Goal: Book appointment/travel/reservation

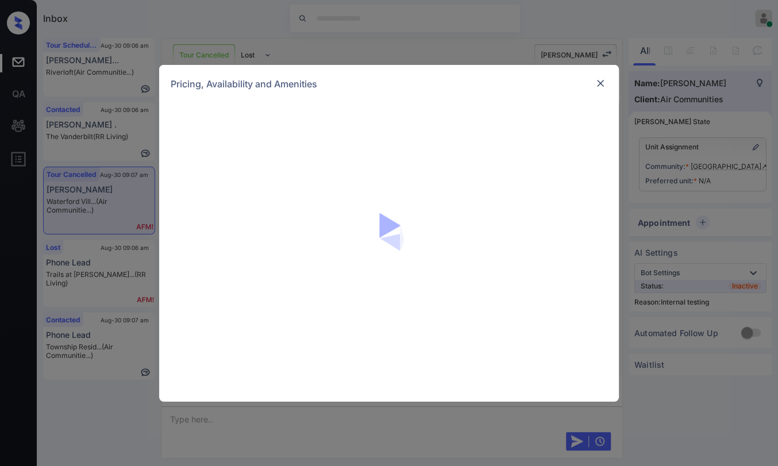
scroll to position [5834, 0]
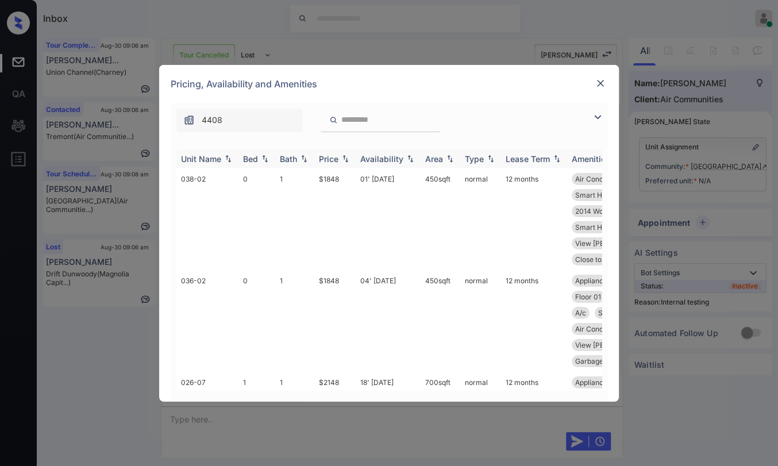
click at [253, 157] on div "Bed" at bounding box center [250, 159] width 15 height 10
drag, startPoint x: 311, startPoint y: 175, endPoint x: 341, endPoint y: 179, distance: 30.7
click at [341, 179] on tr "045-08 2 1 $2514 17' Jul 25 900 sqft normal 12 months Kitchen Upgrade... Close …" at bounding box center [476, 219] width 600 height 102
drag, startPoint x: 314, startPoint y: 280, endPoint x: 350, endPoint y: 278, distance: 36.8
click at [348, 281] on td "$2484" at bounding box center [334, 321] width 41 height 102
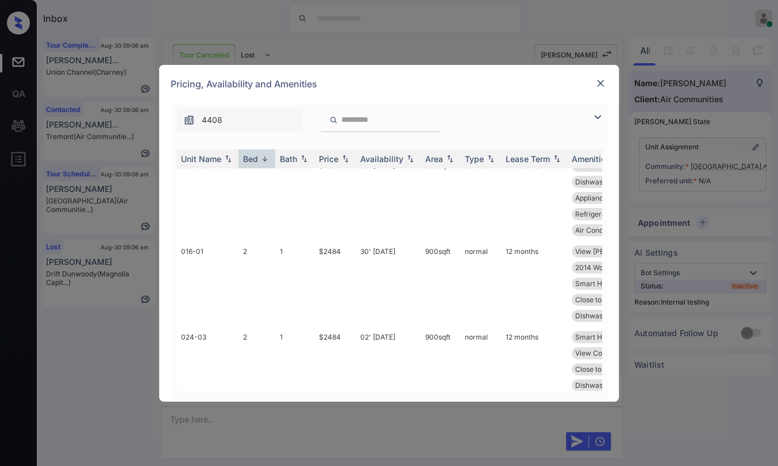
scroll to position [446, 0]
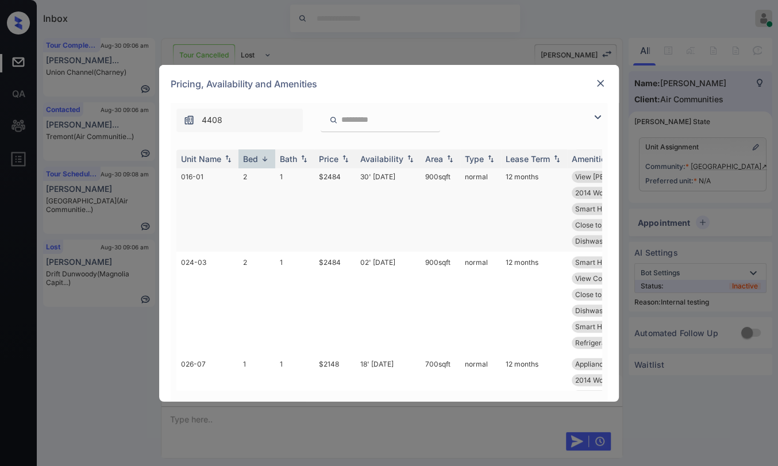
copy td "$2484"
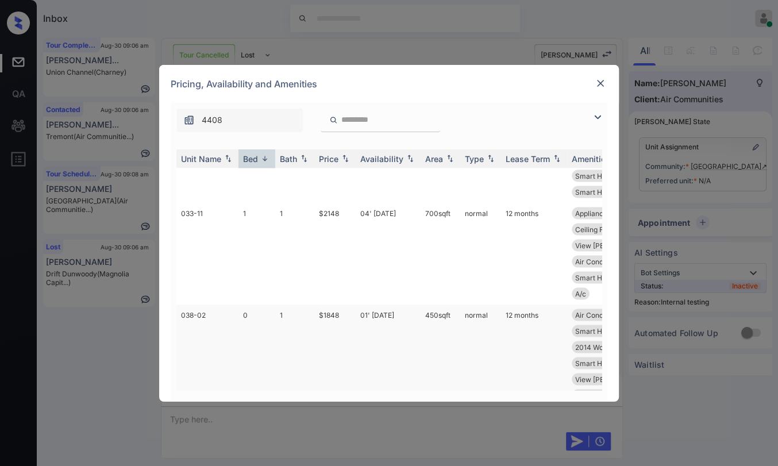
scroll to position [1954, 0]
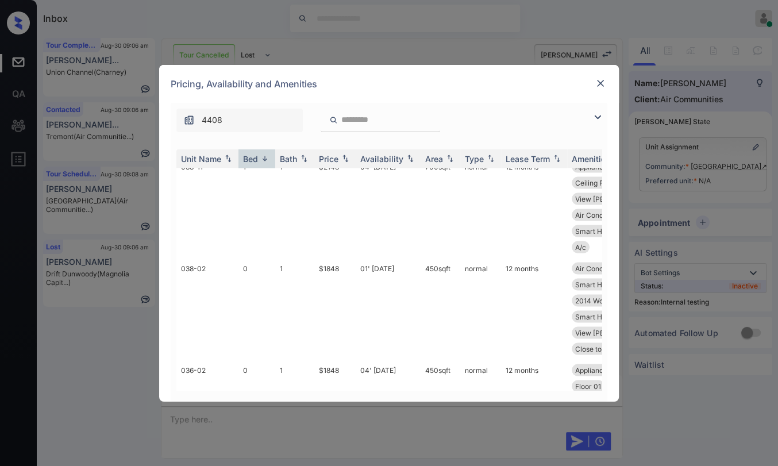
click at [600, 80] on img at bounding box center [599, 83] width 11 height 11
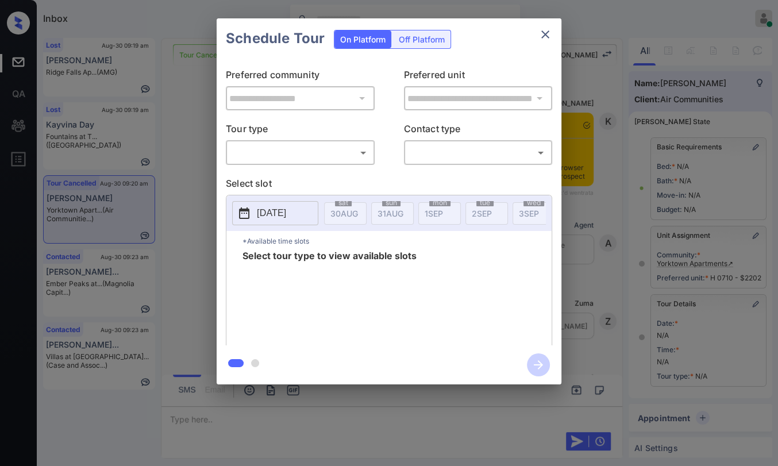
scroll to position [5521, 0]
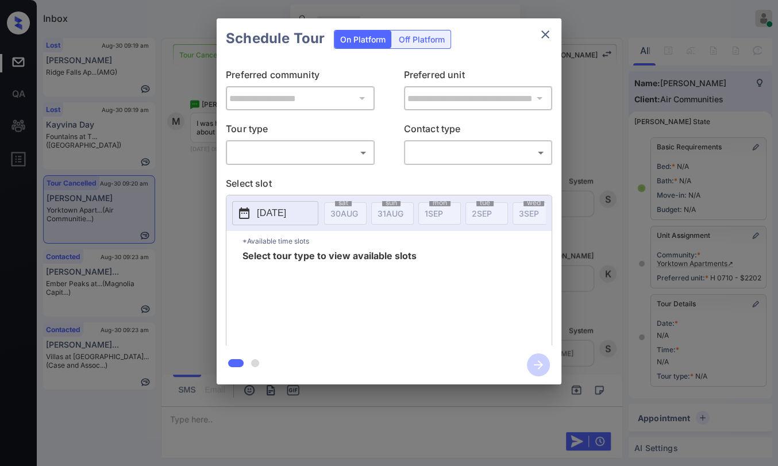
click at [276, 150] on body "Inbox Danielle Dela Cruz Online Set yourself offline Set yourself on break Prof…" at bounding box center [389, 233] width 778 height 466
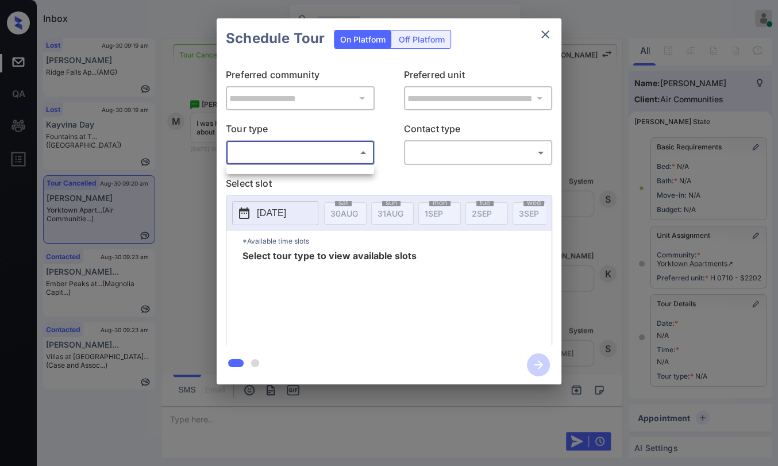
click at [539, 30] on div at bounding box center [389, 233] width 778 height 466
click at [542, 32] on icon "close" at bounding box center [545, 34] width 8 height 8
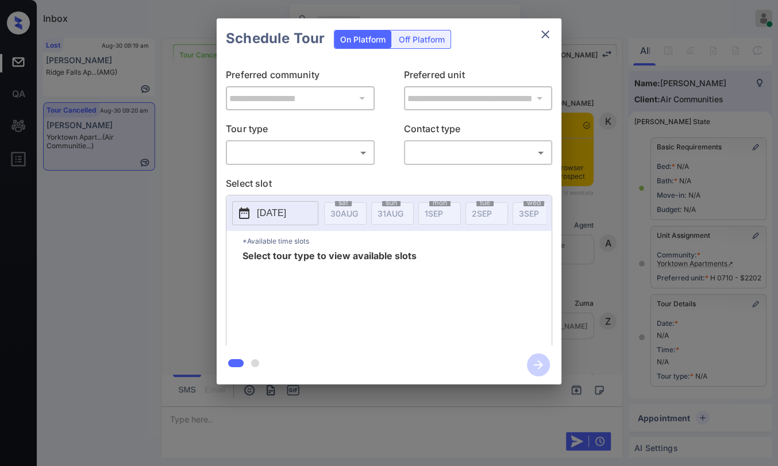
scroll to position [5521, 0]
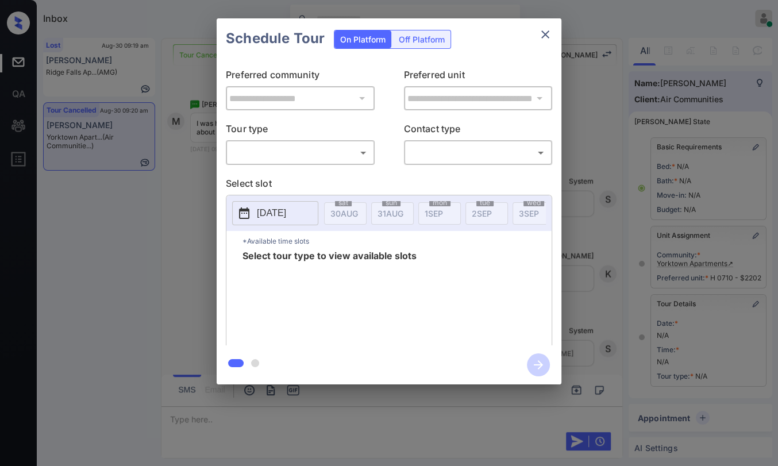
click at [354, 162] on div "​ ​" at bounding box center [300, 152] width 149 height 25
click at [331, 153] on body "Inbox Danielle Dela Cruz Online Set yourself offline Set yourself on break Prof…" at bounding box center [389, 233] width 778 height 466
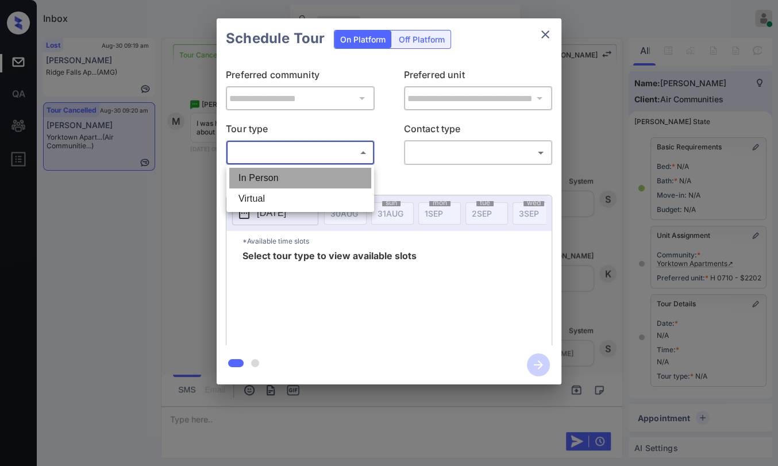
click at [281, 171] on li "In Person" at bounding box center [300, 178] width 142 height 21
type input "********"
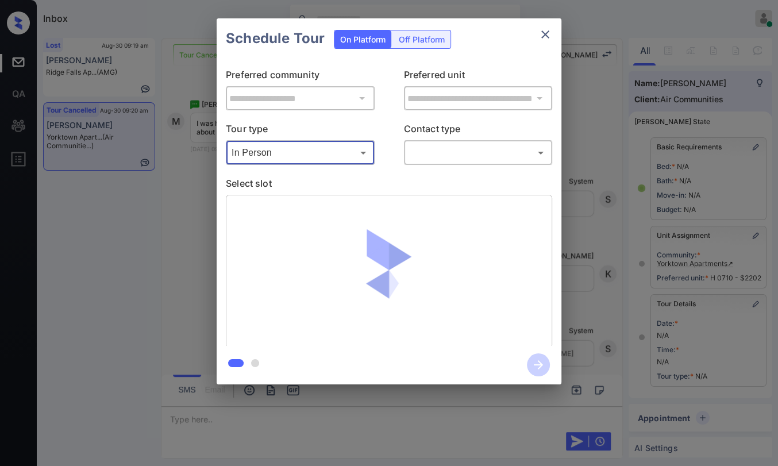
click at [430, 148] on body "Inbox Danielle Dela Cruz Online Set yourself offline Set yourself on break Prof…" at bounding box center [389, 233] width 778 height 466
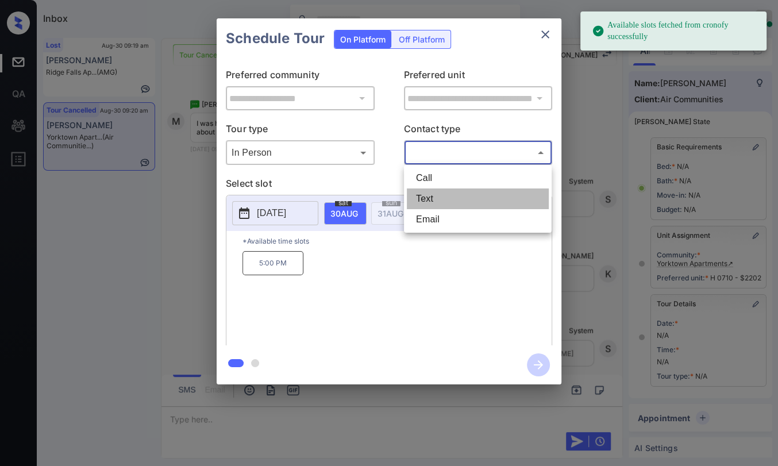
click at [425, 199] on li "Text" at bounding box center [478, 198] width 142 height 21
type input "****"
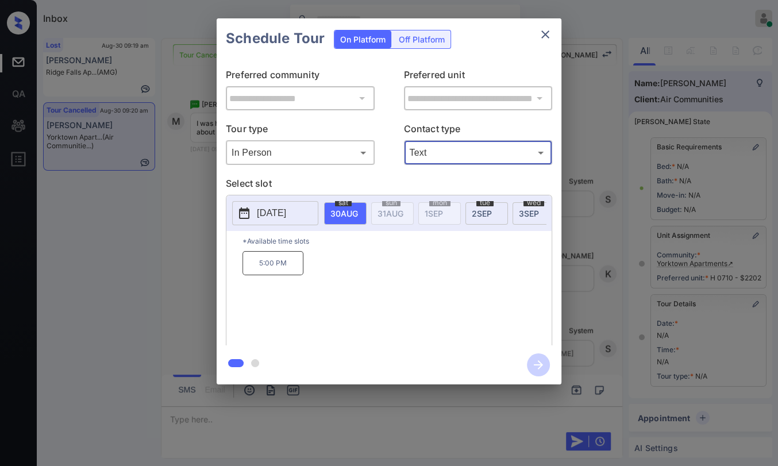
drag, startPoint x: 252, startPoint y: 275, endPoint x: 298, endPoint y: 275, distance: 46.0
click at [298, 275] on p "5:00 PM" at bounding box center [272, 263] width 61 height 24
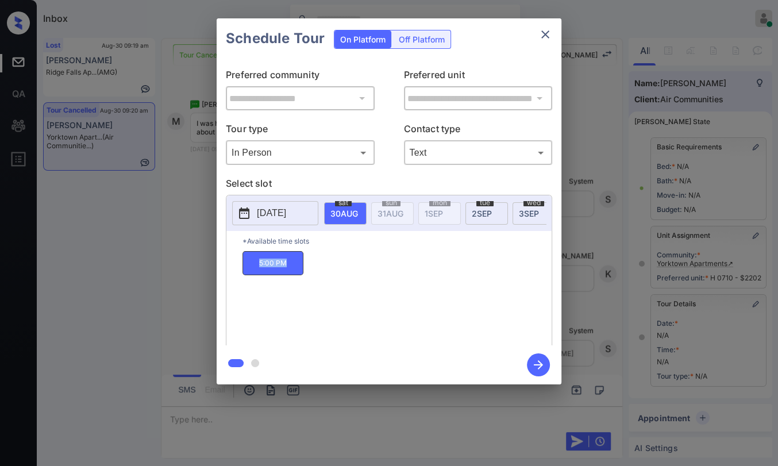
copy p "5:00 PM"
click at [549, 37] on icon "close" at bounding box center [545, 35] width 14 height 14
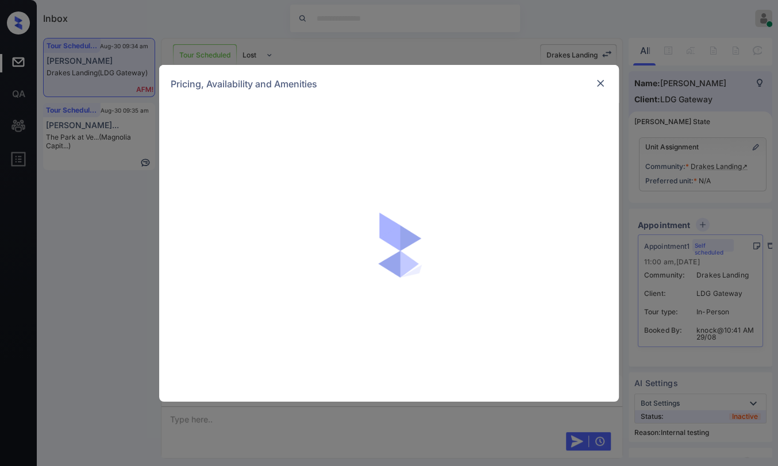
scroll to position [550, 0]
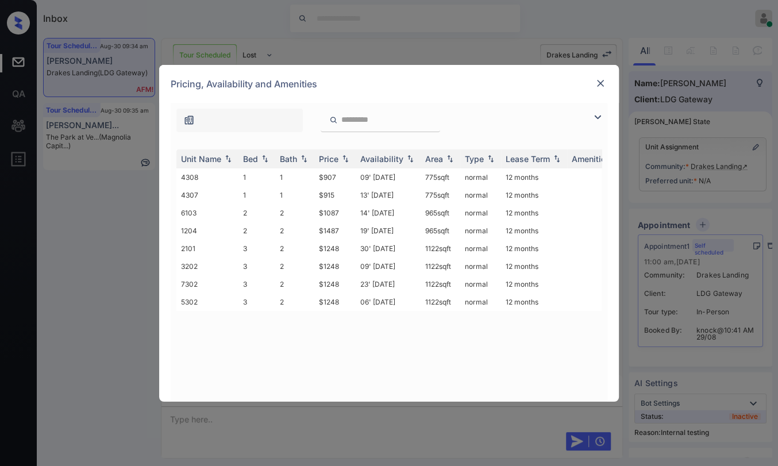
click at [596, 82] on img at bounding box center [599, 83] width 11 height 11
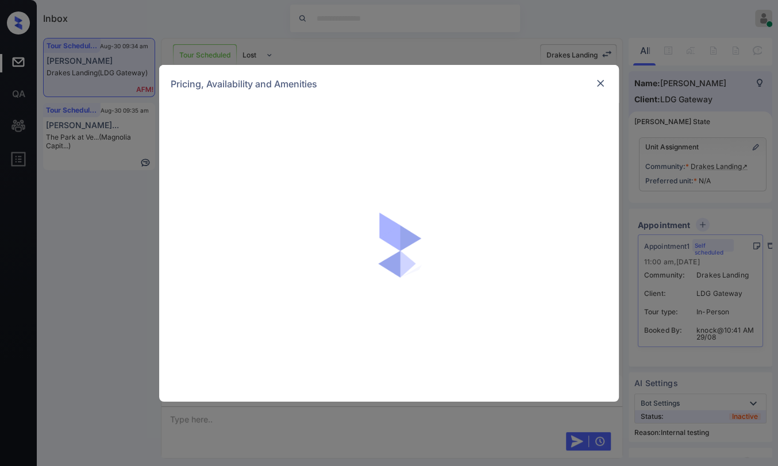
scroll to position [805, 0]
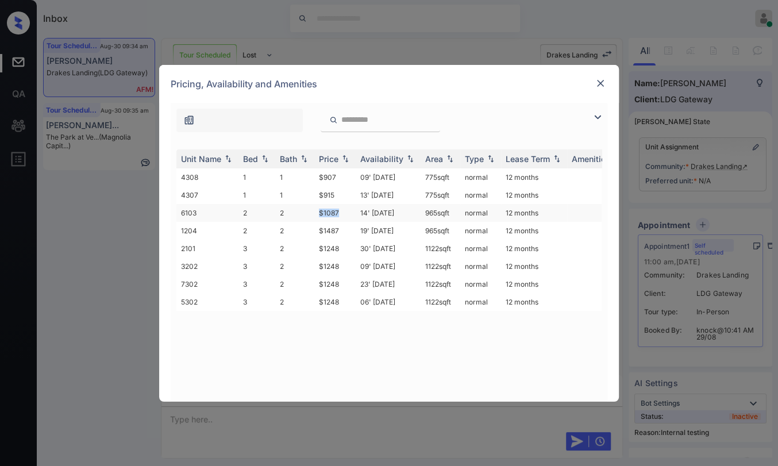
drag, startPoint x: 318, startPoint y: 209, endPoint x: 342, endPoint y: 211, distance: 24.2
click at [342, 211] on td "$1087" at bounding box center [334, 213] width 41 height 18
copy td "$1087"
click at [603, 84] on img at bounding box center [599, 83] width 11 height 11
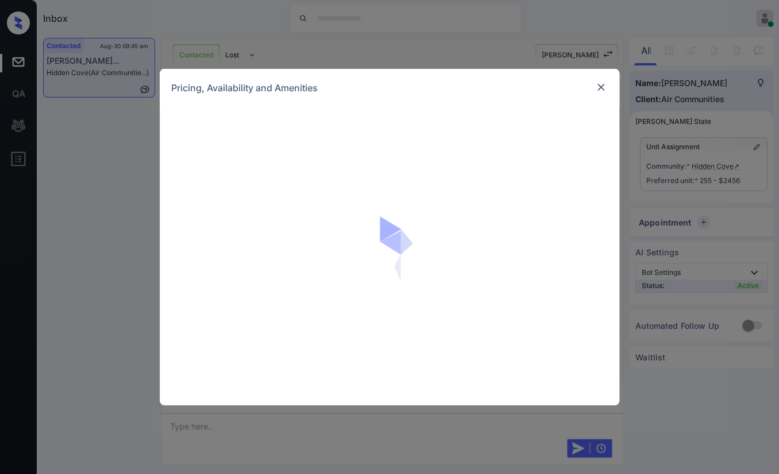
scroll to position [2207, 0]
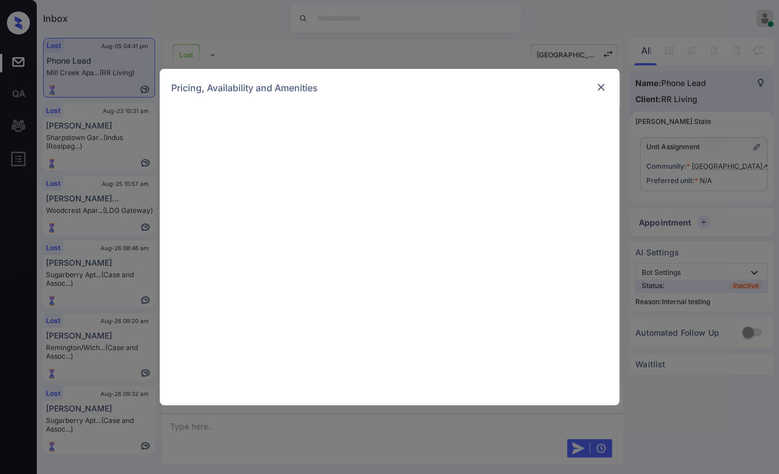
scroll to position [4345, 0]
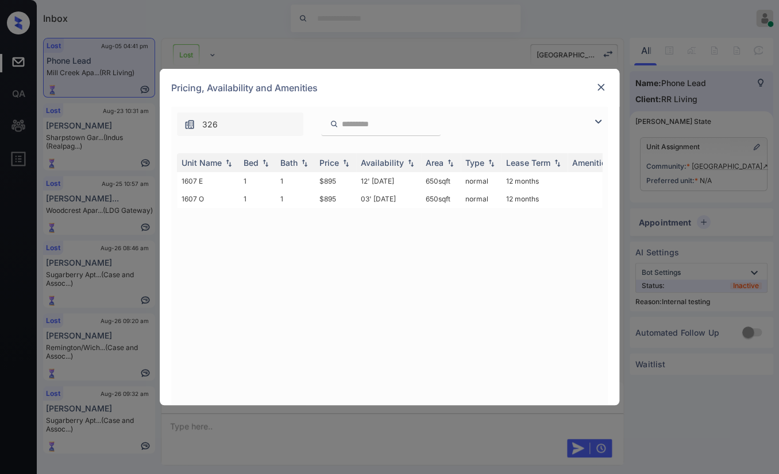
click at [603, 87] on img at bounding box center [600, 87] width 11 height 11
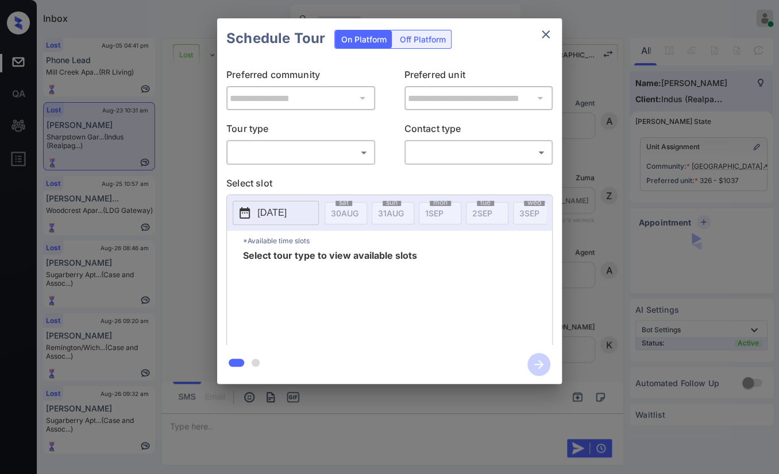
scroll to position [790, 0]
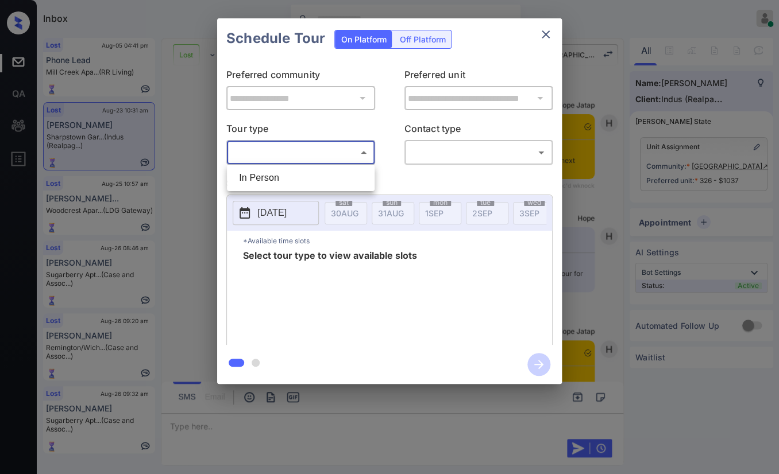
click at [302, 157] on body "Inbox Danielle Dela Cruz Online Set yourself offline Set yourself on break Prof…" at bounding box center [389, 237] width 779 height 474
click at [268, 172] on li "In Person" at bounding box center [301, 178] width 142 height 21
type input "********"
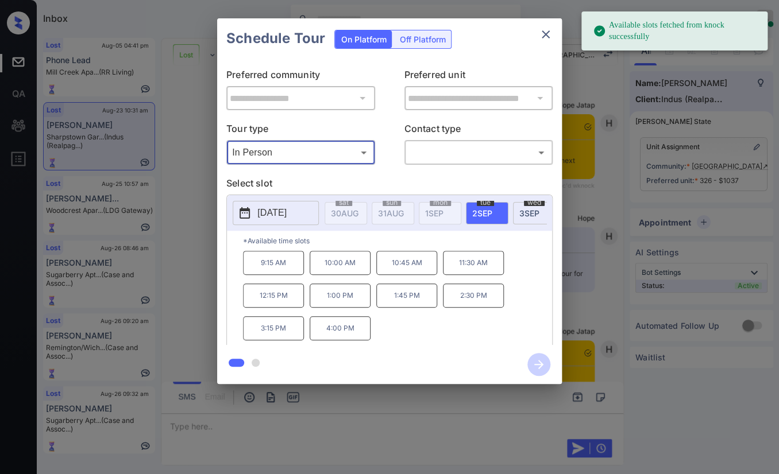
click at [549, 32] on icon "close" at bounding box center [546, 35] width 14 height 14
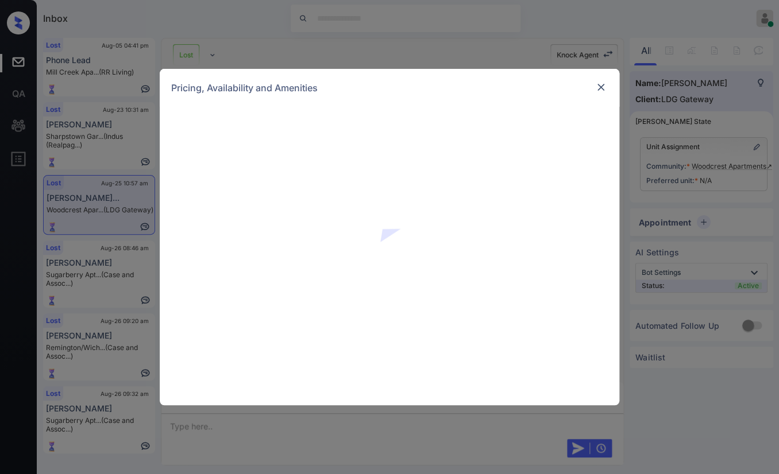
scroll to position [2048, 0]
click at [600, 90] on img at bounding box center [600, 87] width 11 height 11
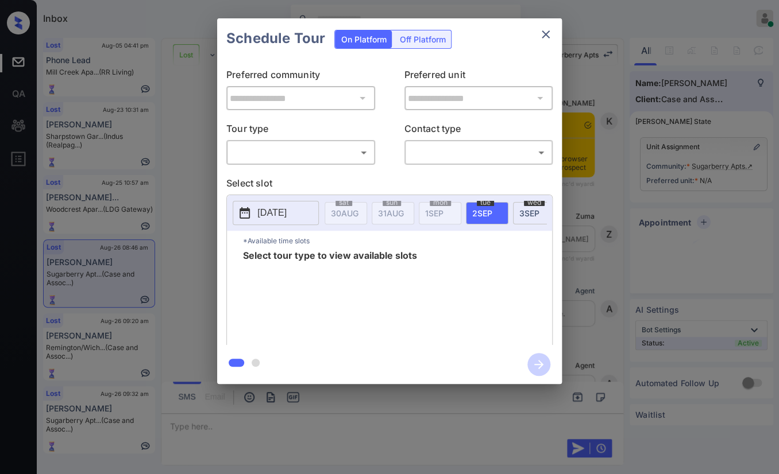
scroll to position [9238, 0]
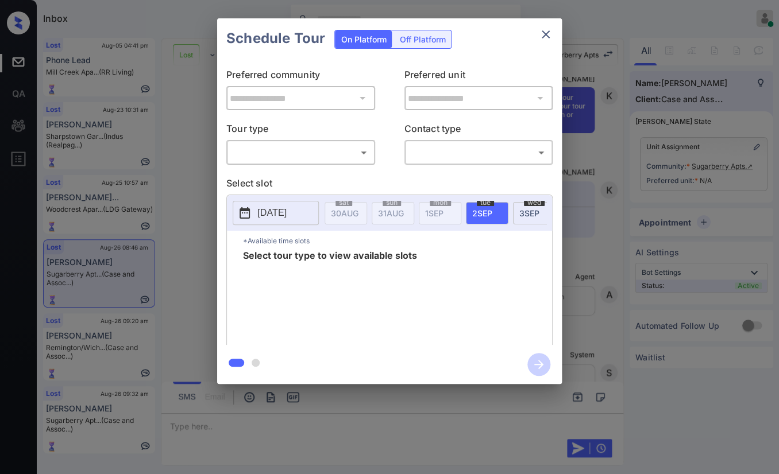
click at [276, 154] on body "Inbox Danielle Dela Cruz Online Set yourself offline Set yourself on break Prof…" at bounding box center [389, 237] width 779 height 474
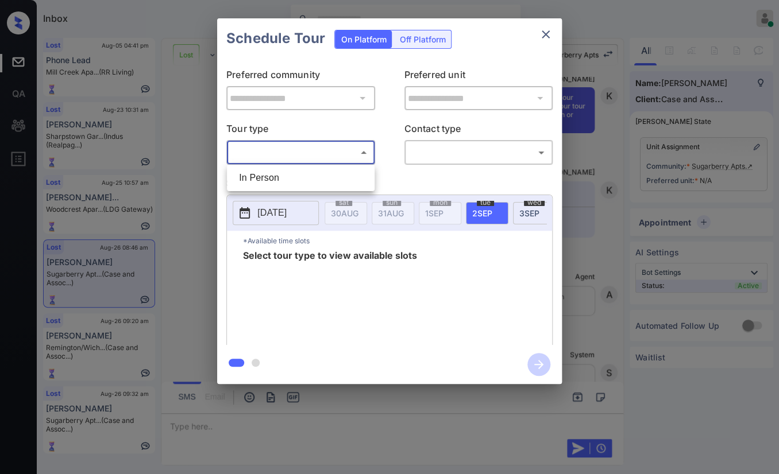
click at [267, 173] on li "In Person" at bounding box center [301, 178] width 142 height 21
type input "********"
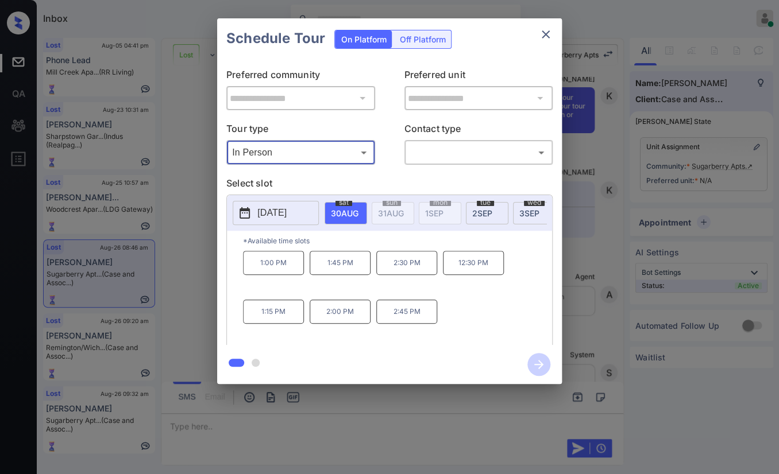
click at [544, 36] on icon "close" at bounding box center [546, 34] width 8 height 8
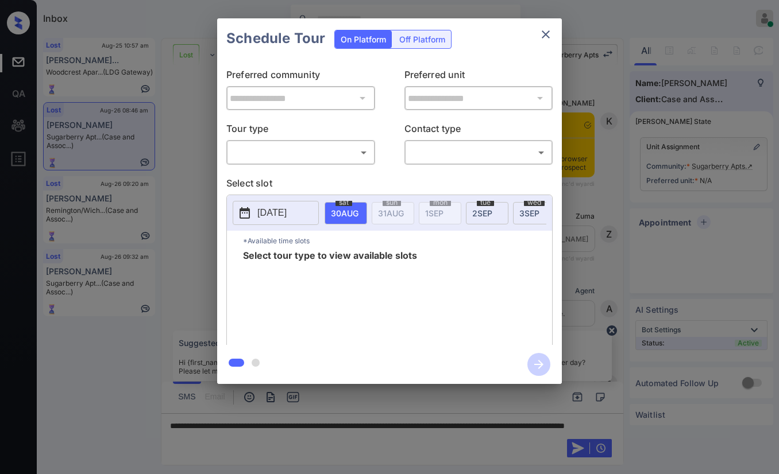
click at [314, 153] on body "Inbox [PERSON_NAME] [PERSON_NAME] Online Set yourself offline Set yourself on b…" at bounding box center [389, 237] width 779 height 474
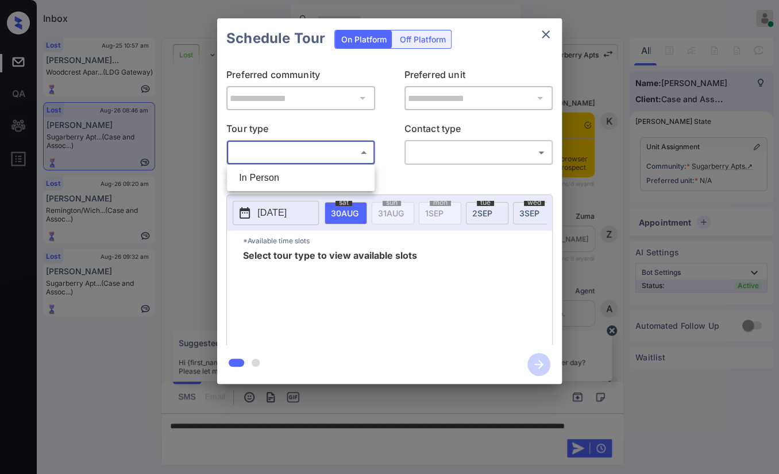
scroll to position [9238, 0]
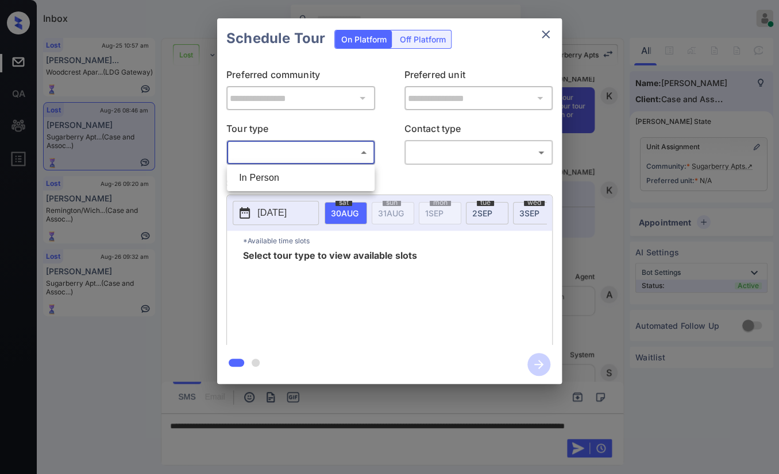
click at [269, 173] on li "In Person" at bounding box center [301, 178] width 142 height 21
type input "********"
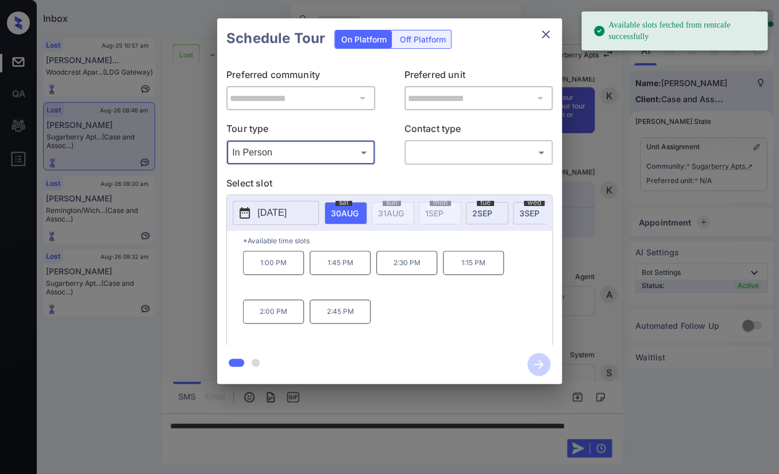
click at [544, 33] on icon "close" at bounding box center [546, 34] width 8 height 8
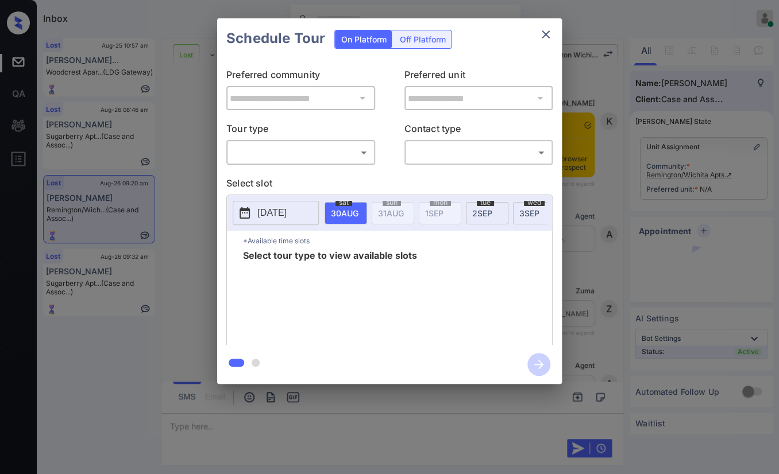
scroll to position [1516, 0]
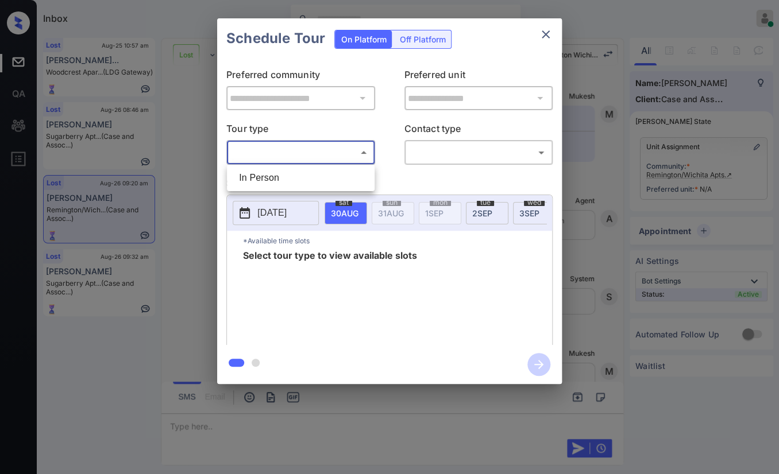
click at [349, 155] on body "Inbox Danielle Dela Cruz Online Set yourself offline Set yourself on break Prof…" at bounding box center [389, 237] width 779 height 474
click at [283, 175] on li "In Person" at bounding box center [301, 178] width 142 height 21
type input "********"
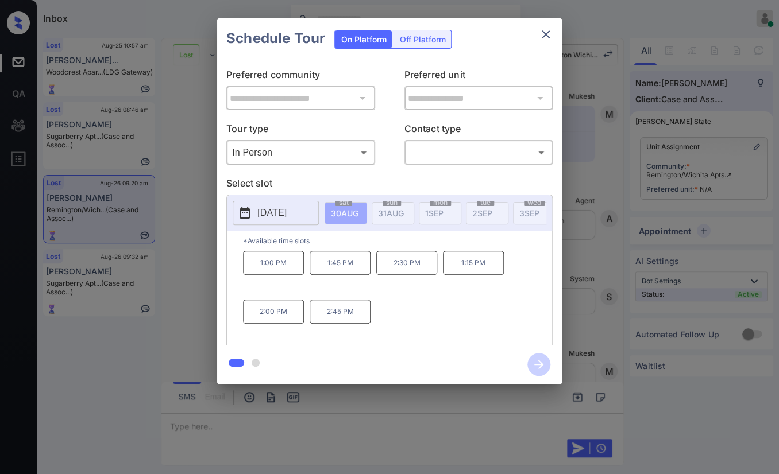
click at [274, 215] on p "[DATE]" at bounding box center [271, 213] width 29 height 14
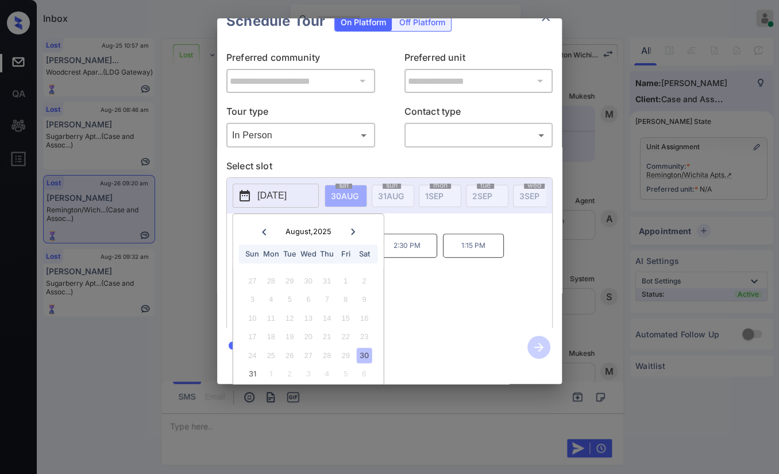
scroll to position [33, 0]
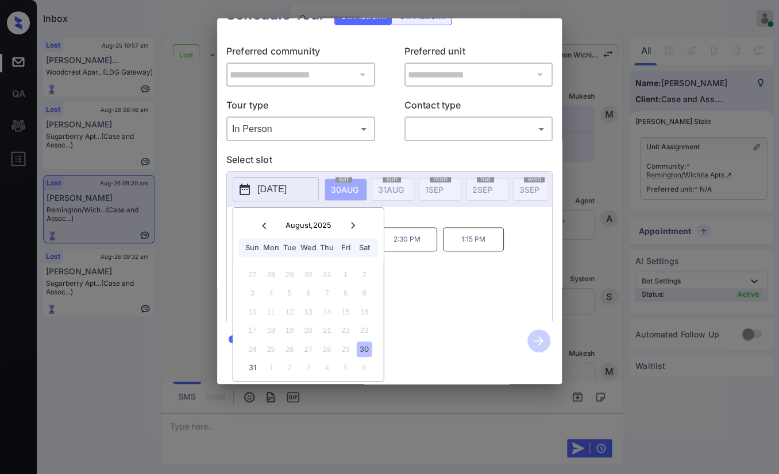
click at [420, 306] on div "**********" at bounding box center [389, 201] width 345 height 366
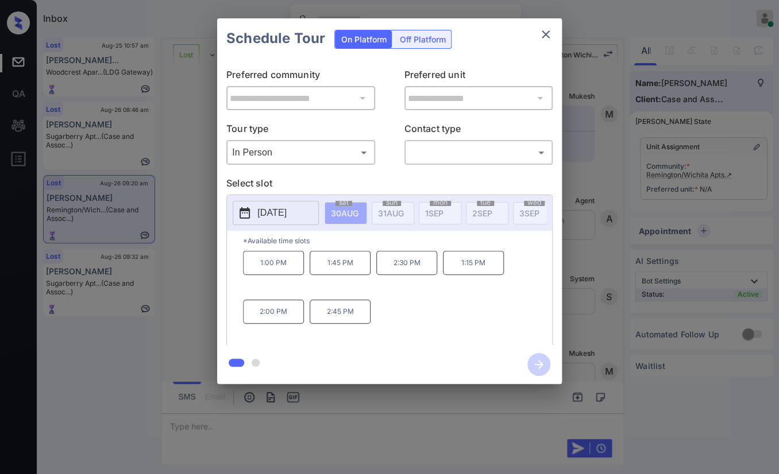
click at [329, 155] on body "Inbox Danielle Dela Cruz Online Set yourself offline Set yourself on break Prof…" at bounding box center [389, 237] width 779 height 474
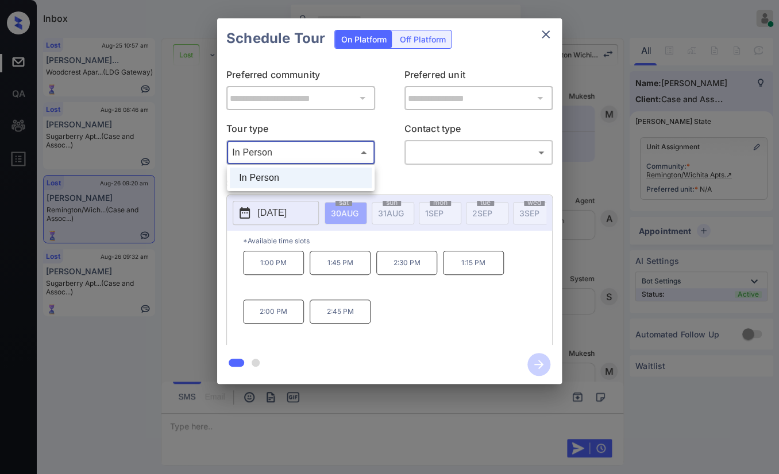
click at [410, 150] on div at bounding box center [389, 237] width 779 height 474
click at [293, 150] on body "Inbox Danielle Dela Cruz Online Set yourself offline Set yourself on break Prof…" at bounding box center [389, 237] width 779 height 474
click at [545, 30] on div at bounding box center [389, 237] width 779 height 474
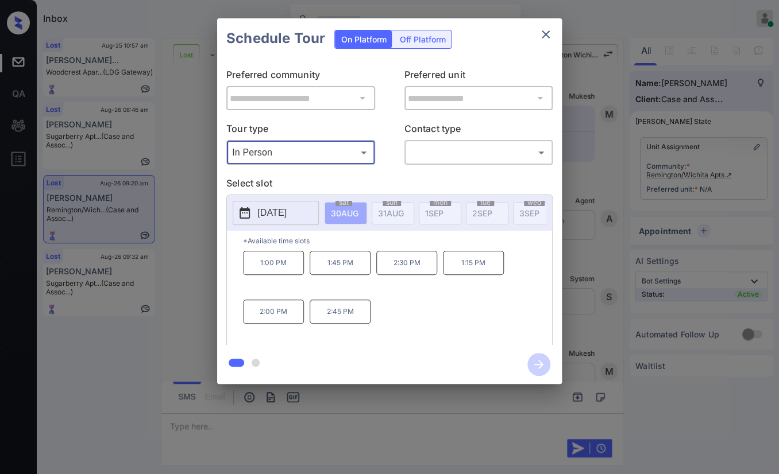
click at [546, 33] on icon "close" at bounding box center [546, 35] width 14 height 14
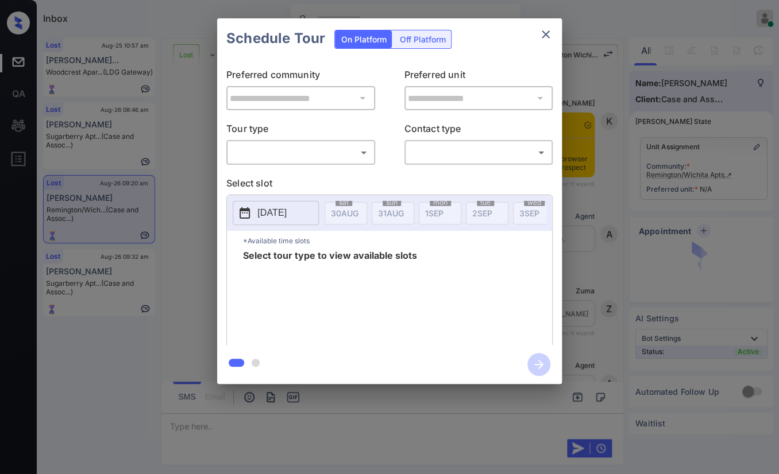
scroll to position [1516, 0]
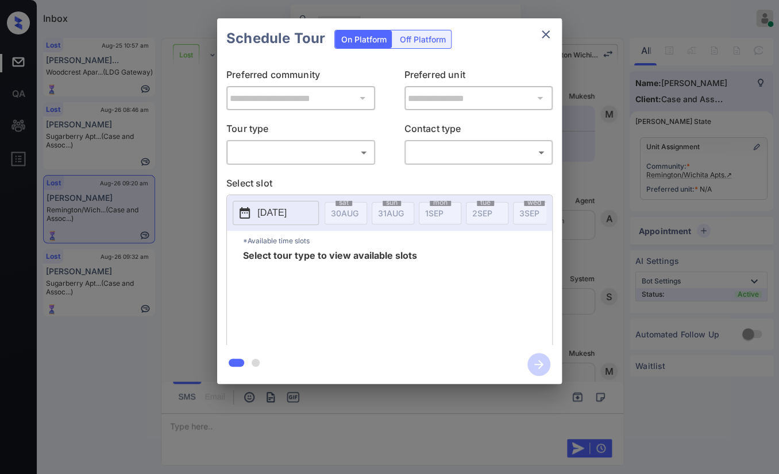
click at [276, 155] on body "Inbox [PERSON_NAME] [PERSON_NAME] Online Set yourself offline Set yourself on b…" at bounding box center [389, 237] width 779 height 474
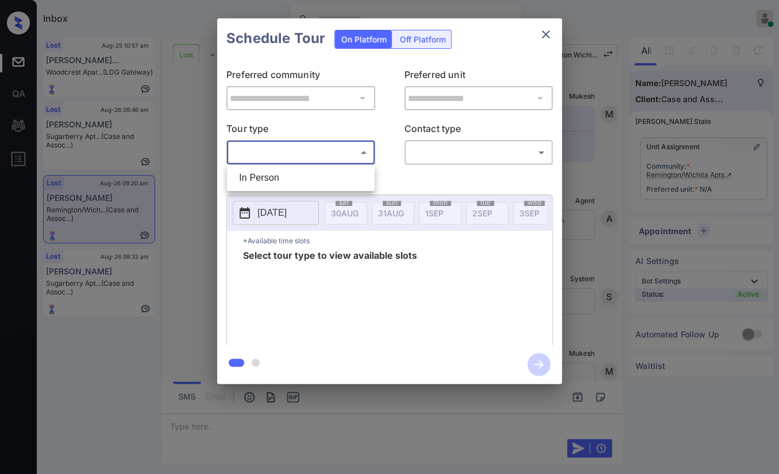
click at [260, 176] on li "In Person" at bounding box center [301, 178] width 142 height 21
type input "********"
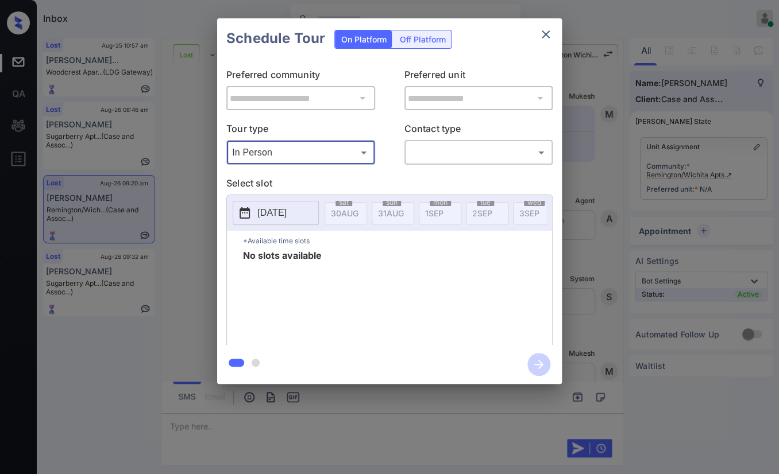
click at [535, 29] on button "close" at bounding box center [545, 34] width 23 height 23
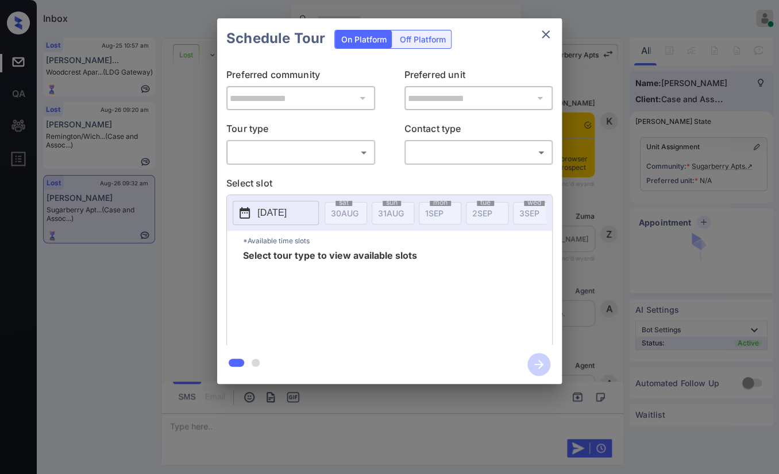
scroll to position [3176, 0]
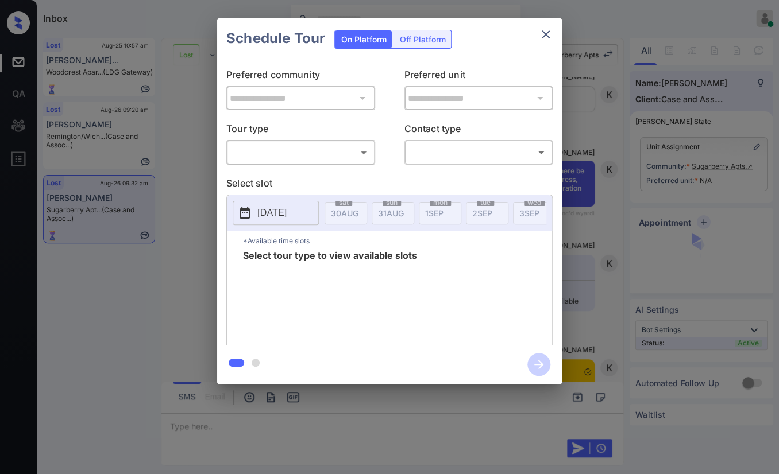
click at [276, 147] on body "Inbox [PERSON_NAME] [PERSON_NAME] Online Set yourself offline Set yourself on b…" at bounding box center [389, 237] width 779 height 474
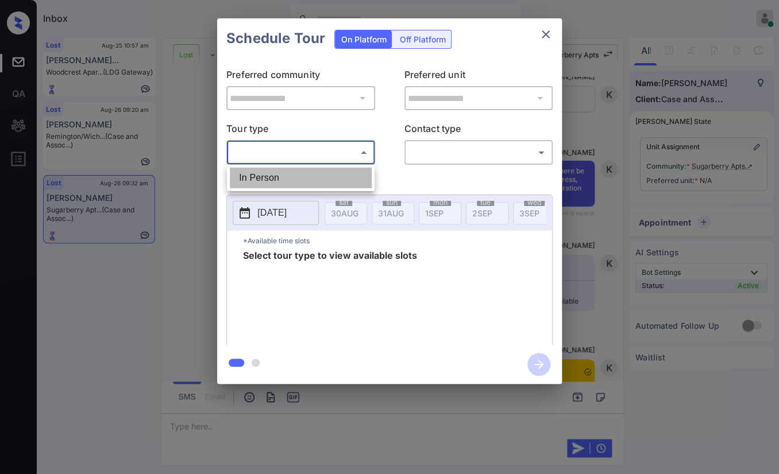
click at [253, 172] on li "In Person" at bounding box center [301, 178] width 142 height 21
type input "********"
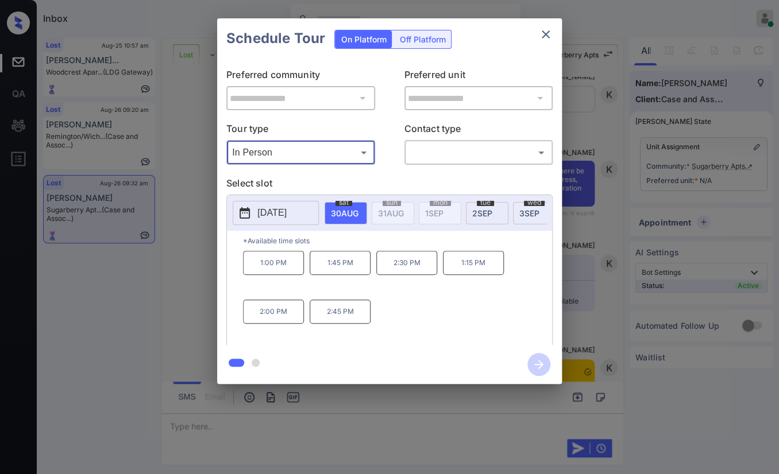
click at [538, 36] on button "close" at bounding box center [545, 34] width 23 height 23
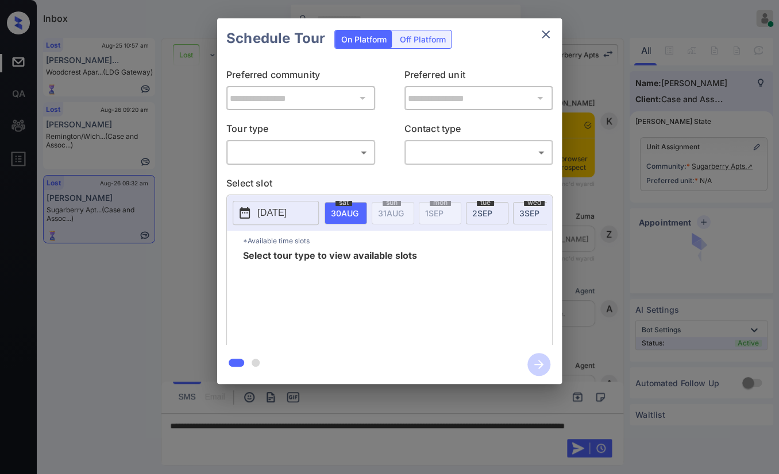
scroll to position [2601, 0]
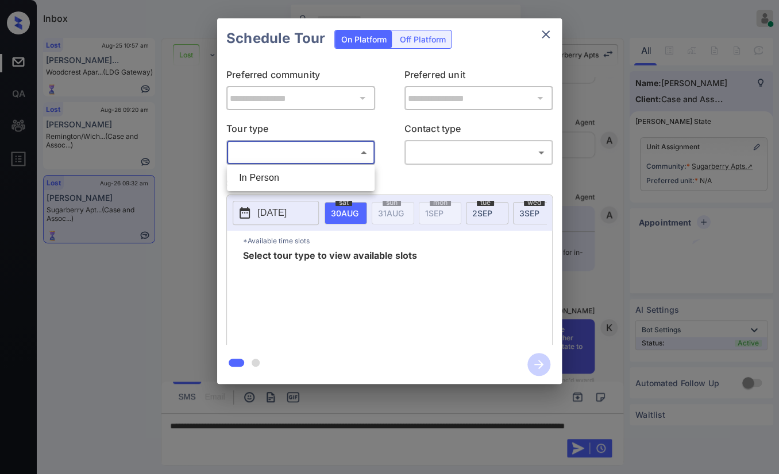
click at [319, 145] on body "Inbox Danielle Dela Cruz Online Set yourself offline Set yourself on break Prof…" at bounding box center [389, 237] width 779 height 474
click at [267, 180] on li "In Person" at bounding box center [301, 178] width 142 height 21
type input "********"
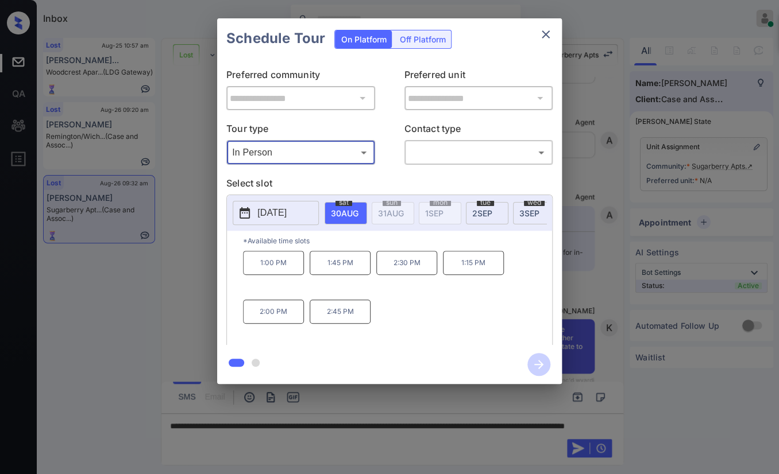
click at [540, 34] on icon "close" at bounding box center [546, 35] width 14 height 14
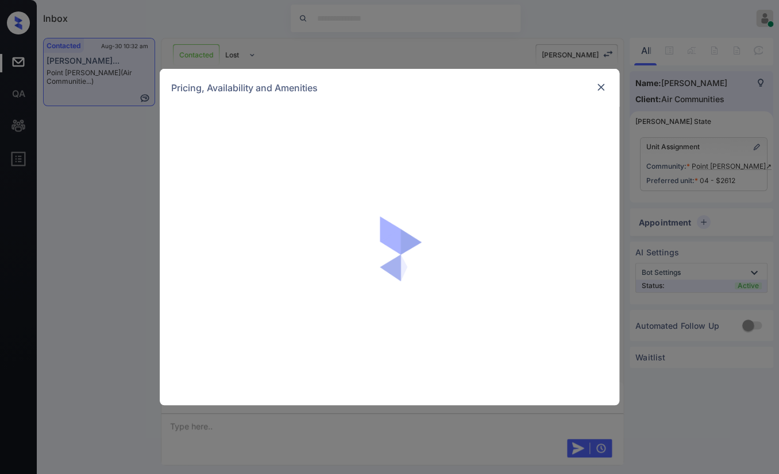
scroll to position [939, 0]
click at [605, 84] on img at bounding box center [600, 87] width 11 height 11
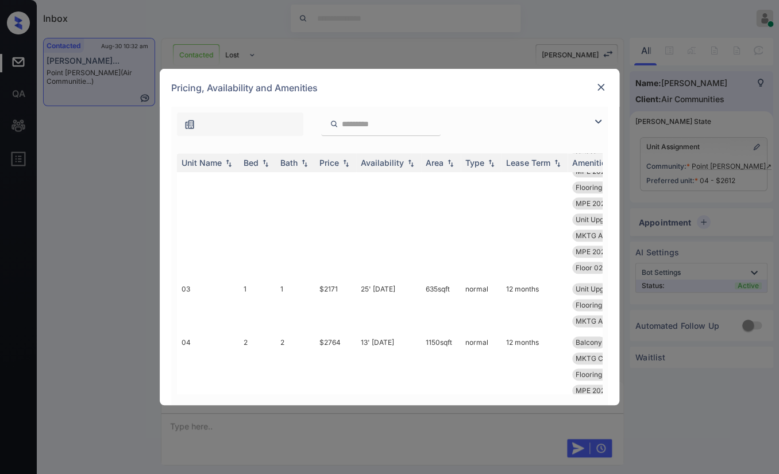
scroll to position [15328, 0]
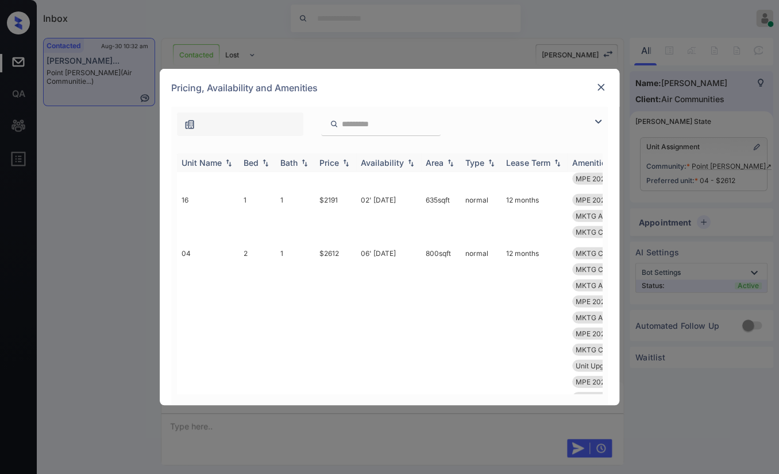
click at [255, 161] on div "Bed" at bounding box center [251, 163] width 15 height 10
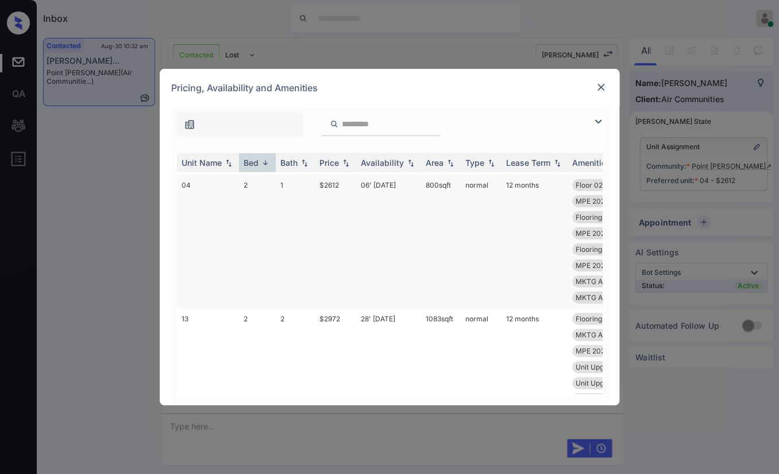
scroll to position [0, 0]
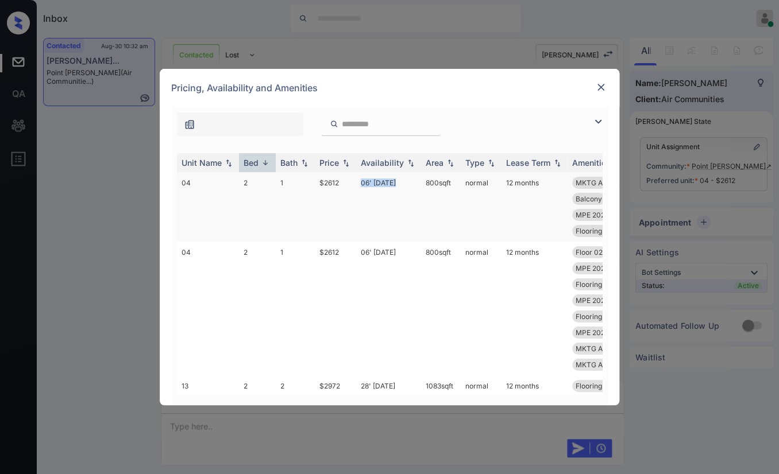
drag, startPoint x: 355, startPoint y: 182, endPoint x: 404, endPoint y: 183, distance: 48.8
click at [404, 183] on tr "04 2 1 $2612 06' [DATE] 800 sqft normal 12 months MKTG Appliances... MKTG Cabin…" at bounding box center [477, 207] width 600 height 70
copy tr "06' [DATE]"
click at [599, 87] on img at bounding box center [600, 87] width 11 height 11
